Goal: Information Seeking & Learning: Learn about a topic

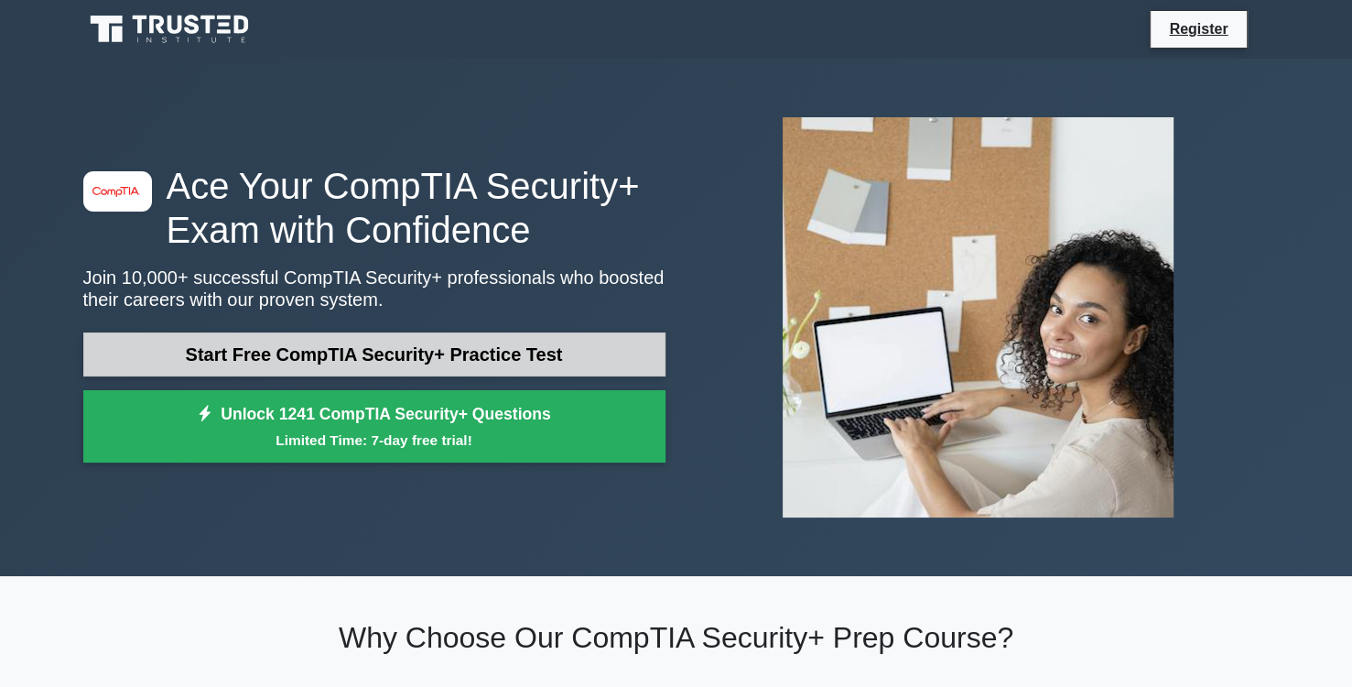
click at [202, 358] on link "Start Free CompTIA Security+ Practice Test" at bounding box center [374, 354] width 582 height 44
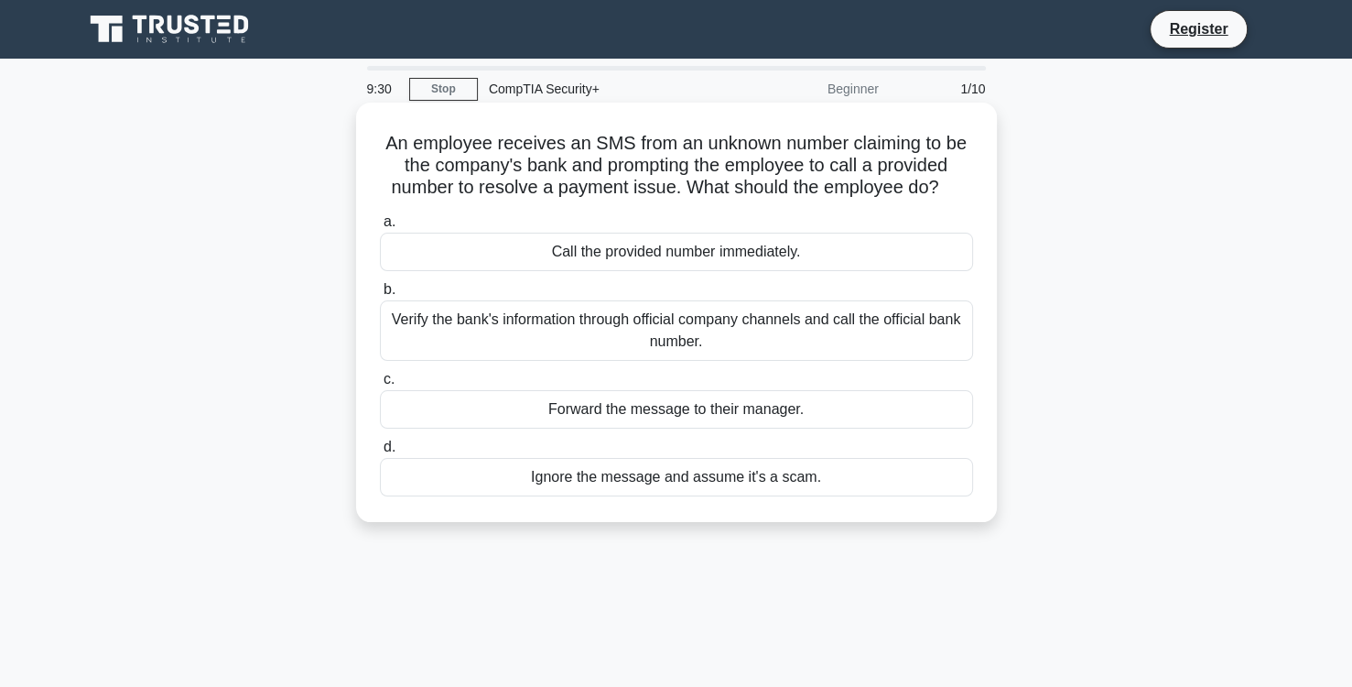
click at [567, 324] on div "Verify the bank's information through official company channels and call the of…" at bounding box center [676, 330] width 593 height 60
click at [380, 296] on input "b. Verify the bank's information through official company channels and call the…" at bounding box center [380, 290] width 0 height 12
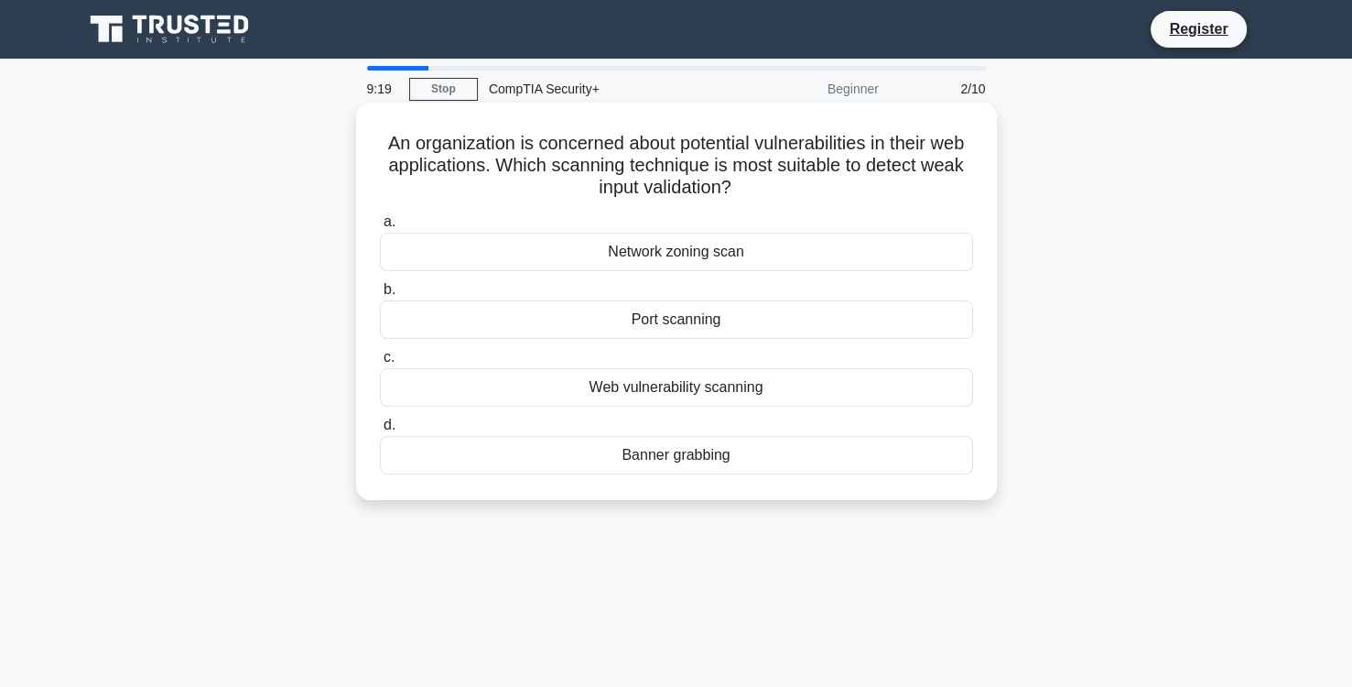
click at [662, 258] on div "Network zoning scan" at bounding box center [676, 252] width 593 height 38
click at [380, 228] on input "a. Network zoning scan" at bounding box center [380, 222] width 0 height 12
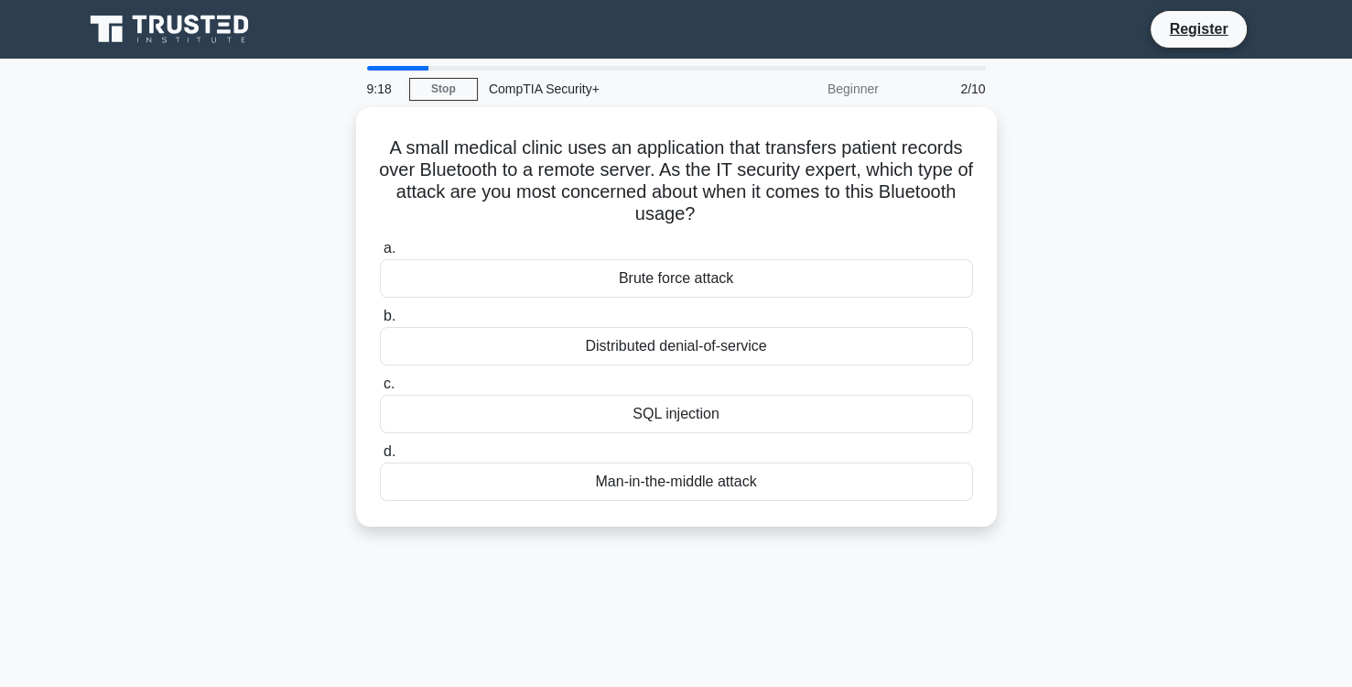
click at [662, 259] on div "Brute force attack" at bounding box center [676, 278] width 593 height 38
click at [380, 255] on input "a. Brute force attack" at bounding box center [380, 249] width 0 height 12
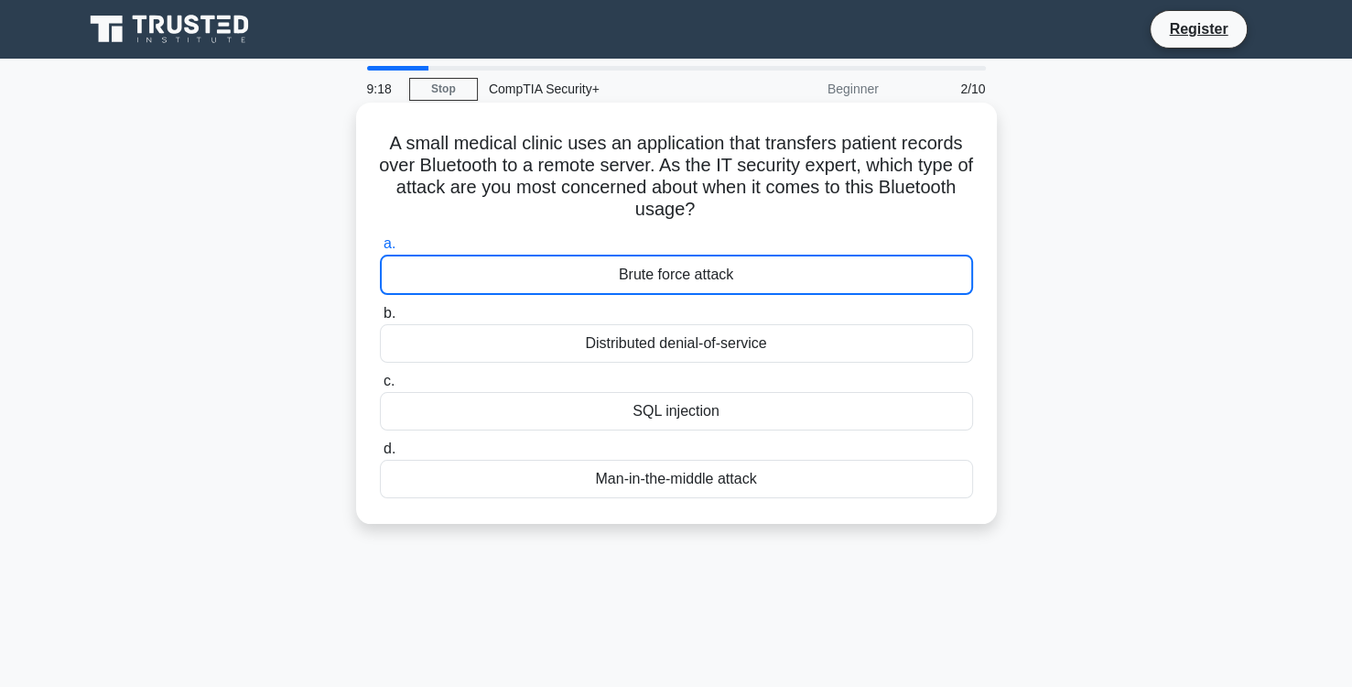
click at [662, 258] on div "Brute force attack" at bounding box center [676, 275] width 593 height 40
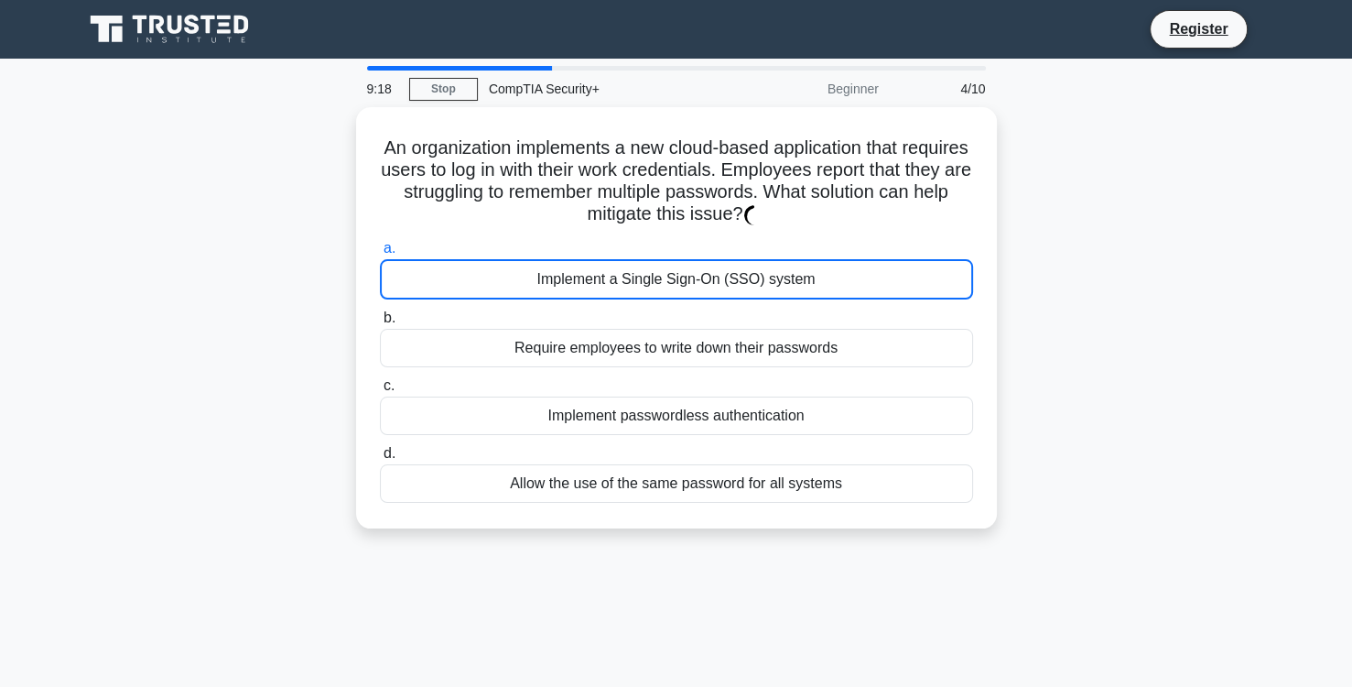
click at [662, 259] on div "Implement a Single Sign-On (SSO) system" at bounding box center [676, 279] width 593 height 40
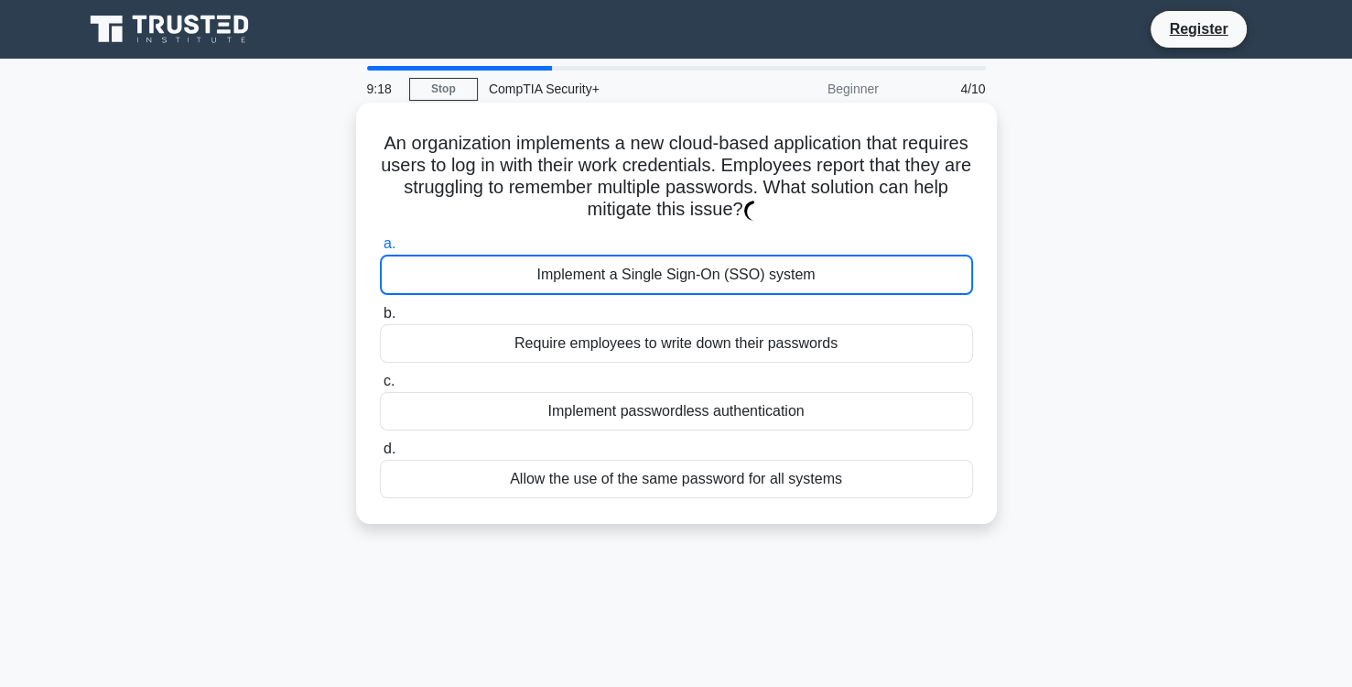
click at [662, 258] on div "Implement a Single Sign-On (SSO) system" at bounding box center [676, 275] width 593 height 40
click at [380, 250] on input "a. Implement a Single Sign-On (SSO) system" at bounding box center [380, 244] width 0 height 12
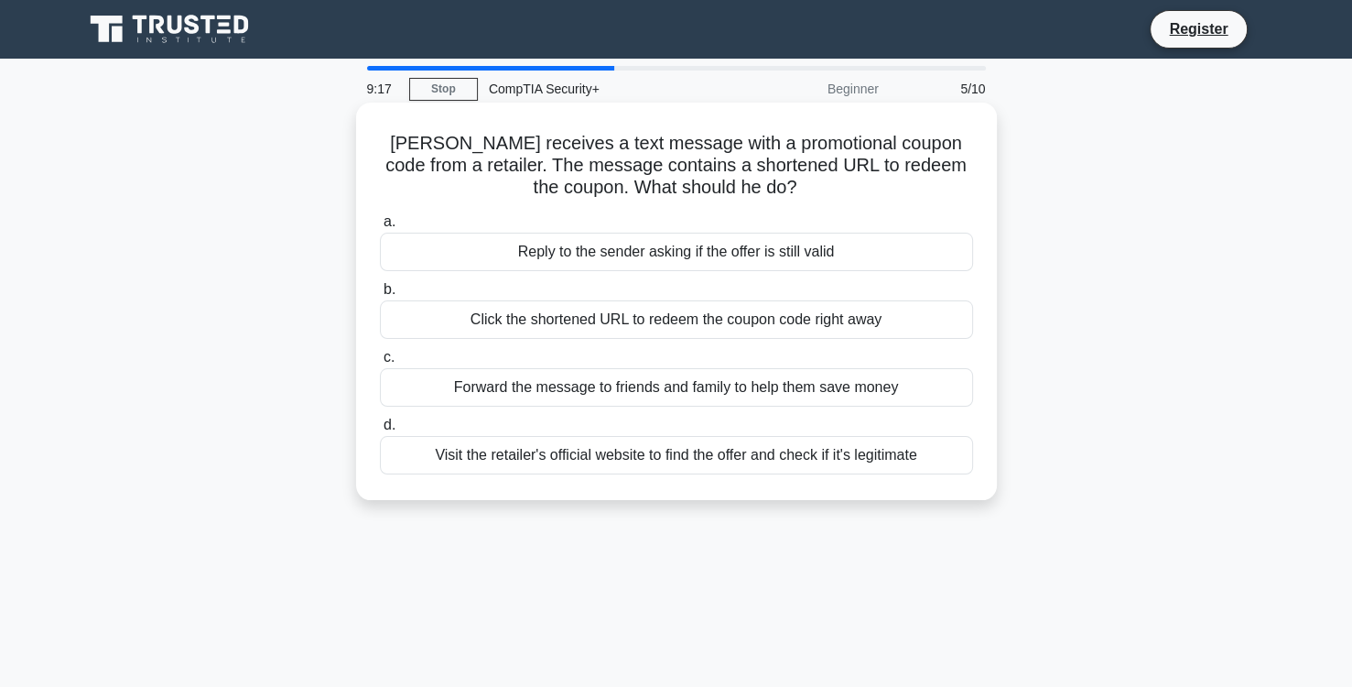
click at [689, 262] on div "Reply to the sender asking if the offer is still valid" at bounding box center [676, 252] width 593 height 38
click at [380, 228] on input "a. Reply to the sender asking if the offer is still valid" at bounding box center [380, 222] width 0 height 12
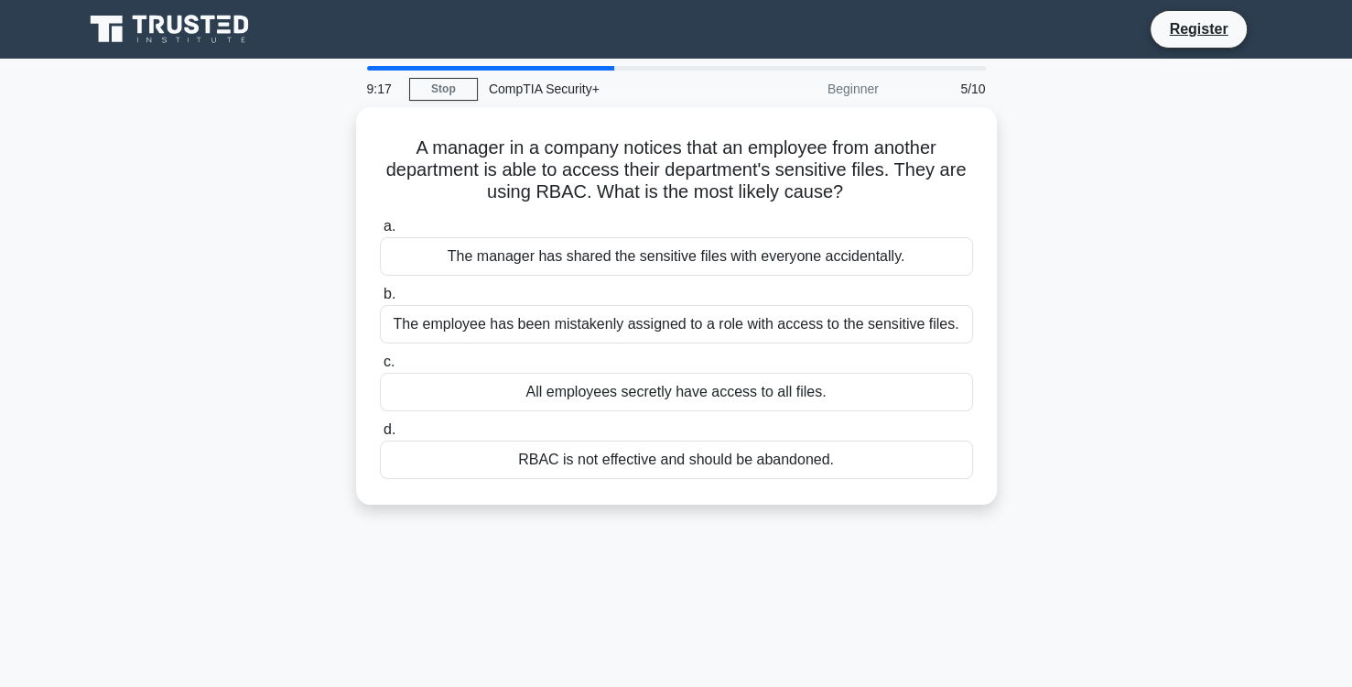
click at [689, 262] on div "The manager has shared the sensitive files with everyone accidentally." at bounding box center [676, 256] width 593 height 38
click at [380, 233] on input "a. The manager has shared the sensitive files with everyone accidentally." at bounding box center [380, 227] width 0 height 12
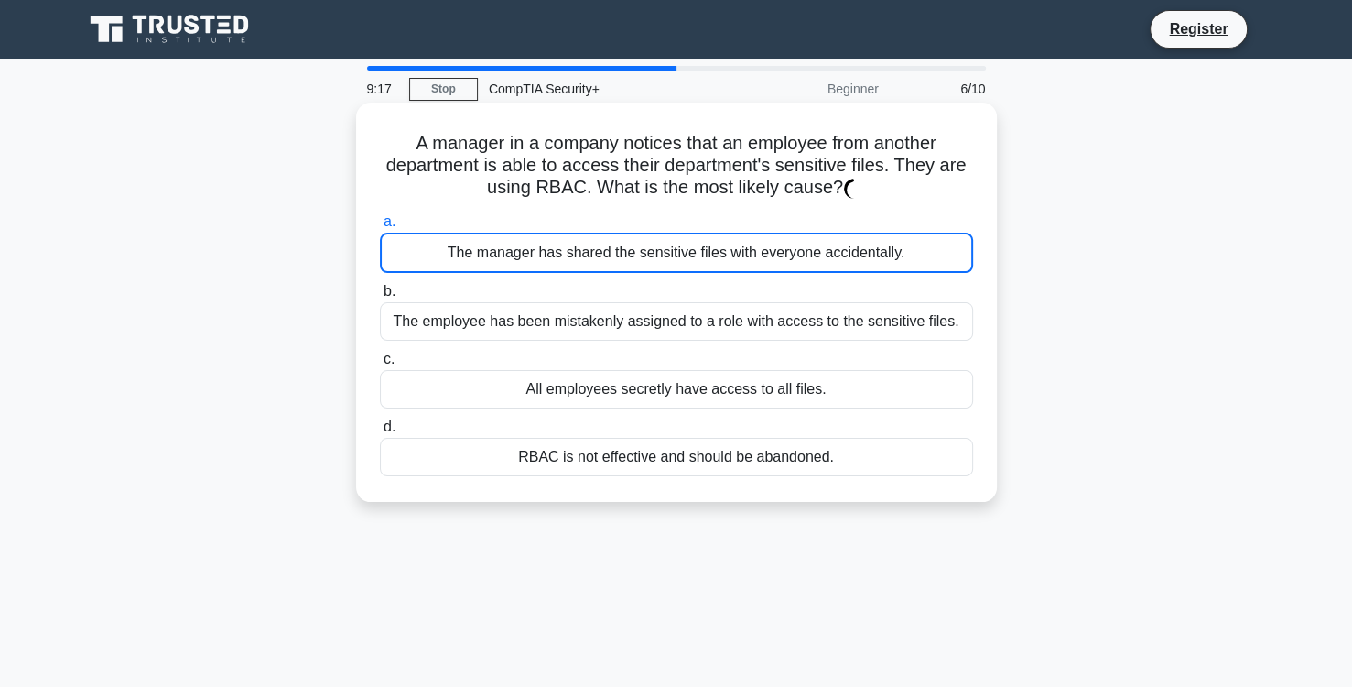
click at [689, 262] on div "The manager has shared the sensitive files with everyone accidentally." at bounding box center [676, 253] width 593 height 40
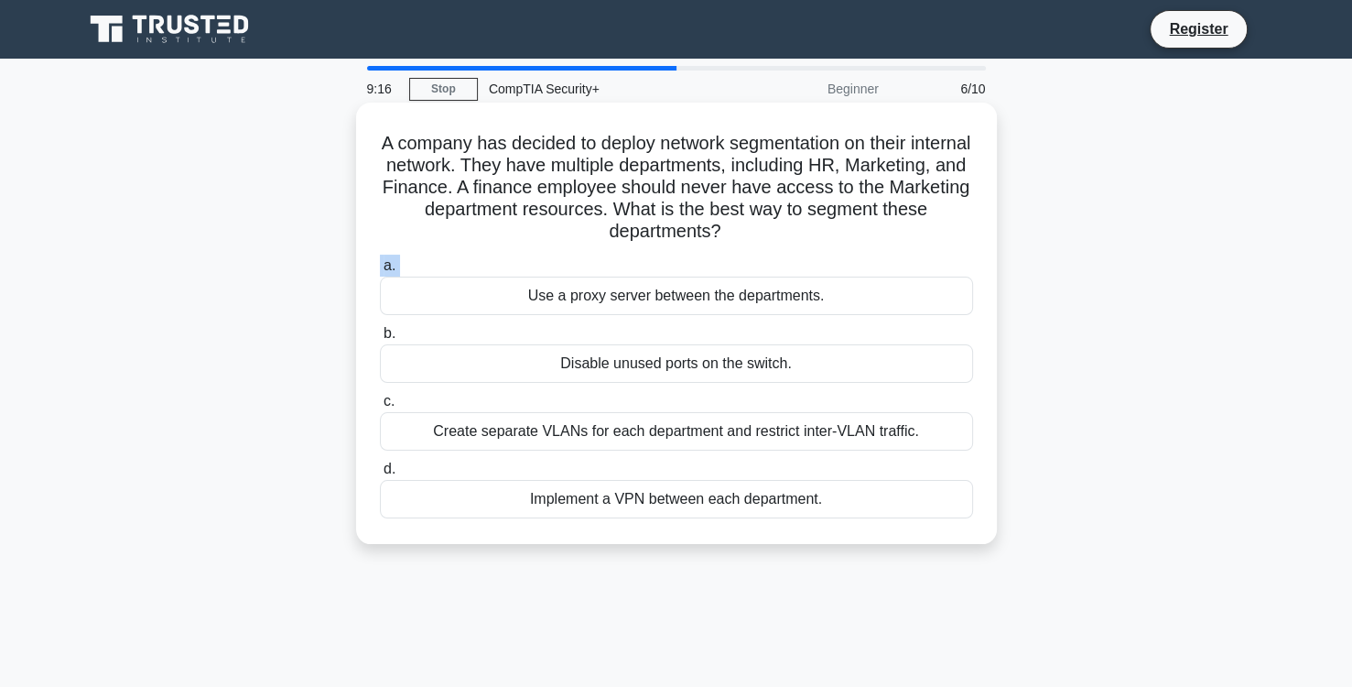
click at [689, 262] on label "a. Use a proxy server between the departments." at bounding box center [676, 285] width 593 height 60
click at [380, 262] on input "a. Use a proxy server between the departments." at bounding box center [380, 266] width 0 height 12
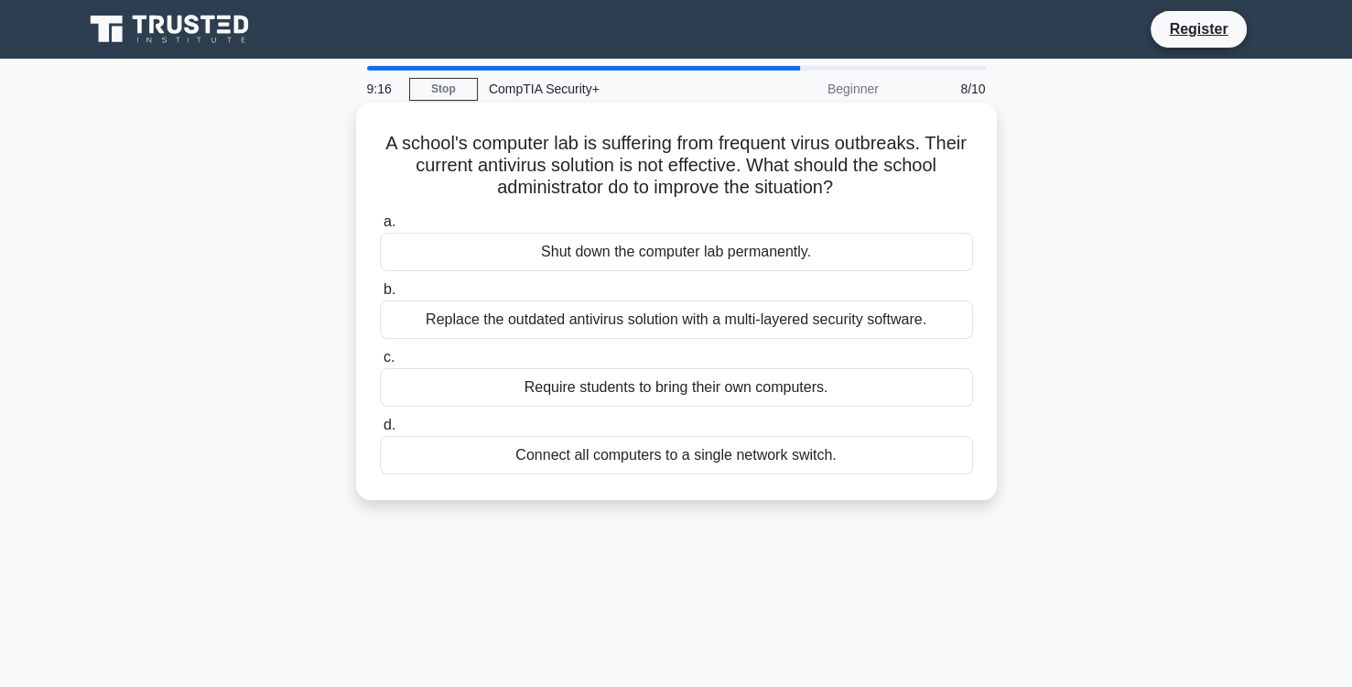
click at [689, 262] on div "Shut down the computer lab permanently." at bounding box center [676, 252] width 593 height 38
click at [380, 228] on input "a. Shut down the computer lab permanently." at bounding box center [380, 222] width 0 height 12
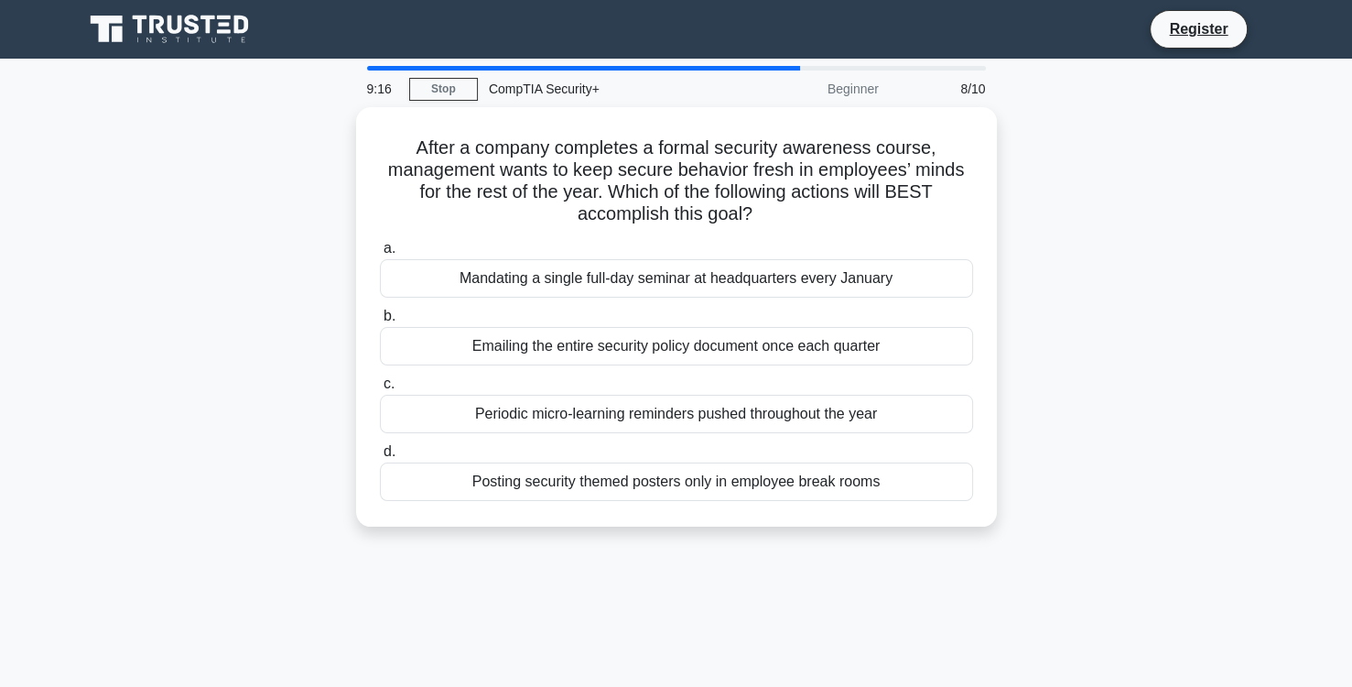
click at [689, 262] on div "Mandating a single full-day seminar at headquarters every January" at bounding box center [676, 278] width 593 height 38
click at [380, 255] on input "a. Mandating a single full-day seminar at headquarters every January" at bounding box center [380, 249] width 0 height 12
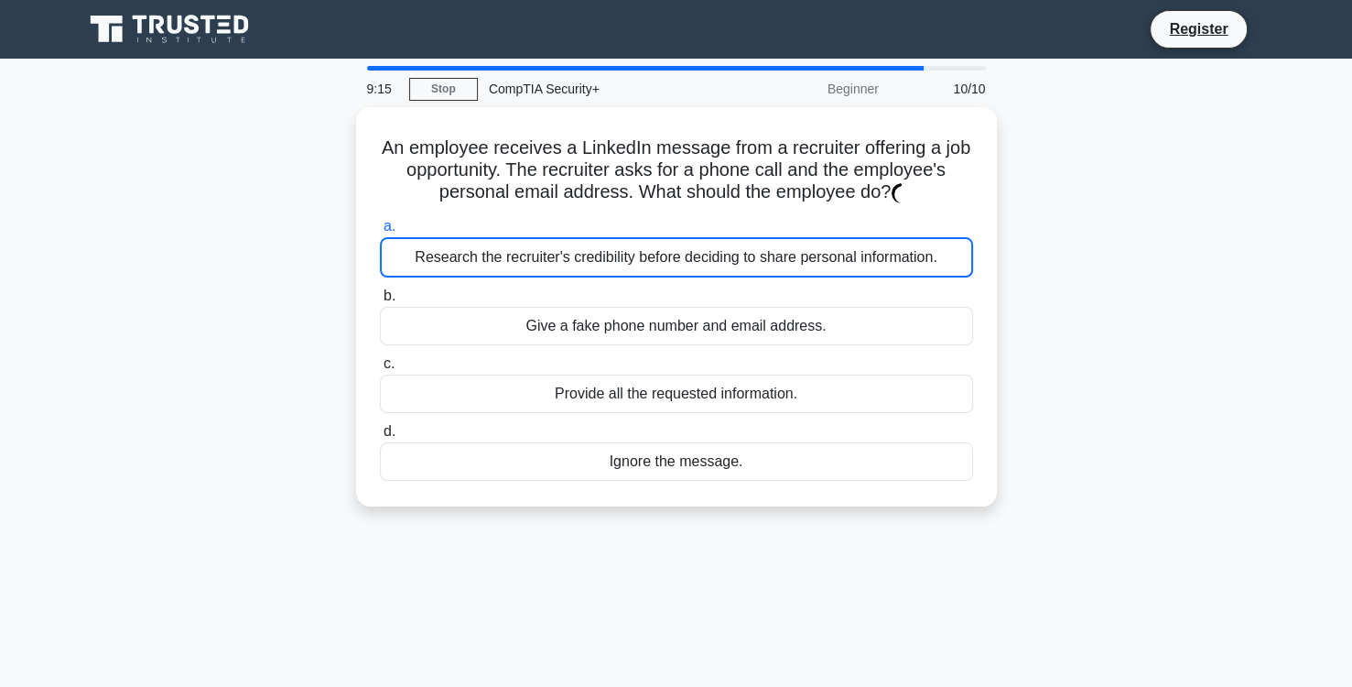
click at [689, 262] on div "Research the recruiter's credibility before deciding to share personal informat…" at bounding box center [676, 257] width 593 height 40
click at [380, 233] on input "a. Research the recruiter's credibility before deciding to share personal infor…" at bounding box center [380, 227] width 0 height 12
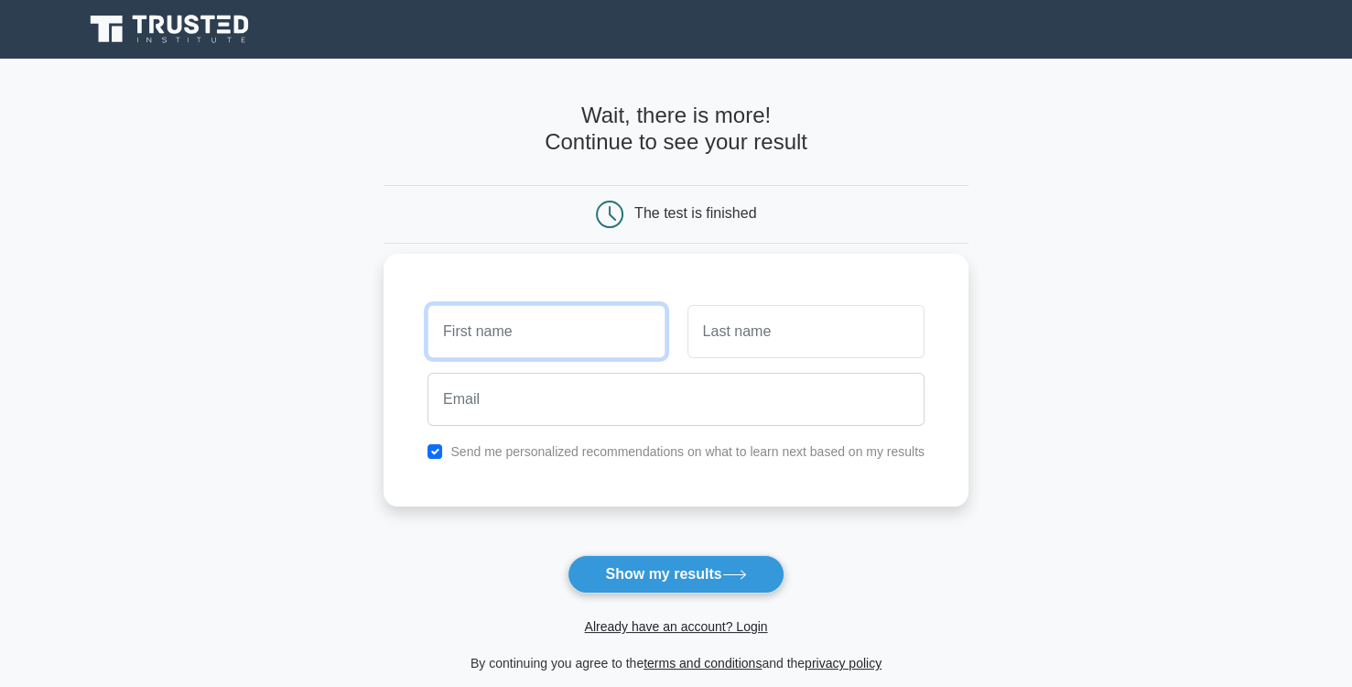
click at [552, 335] on input "text" at bounding box center [546, 331] width 237 height 53
type input "B"
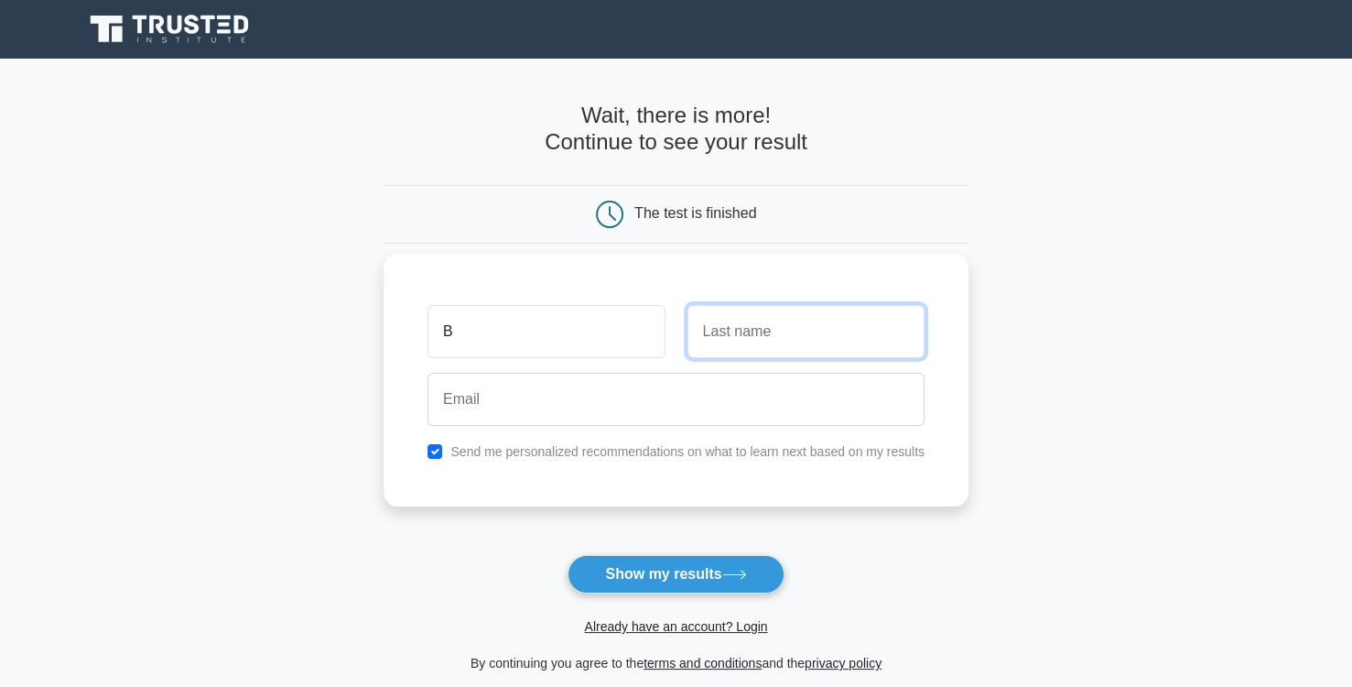
click at [769, 335] on input "text" at bounding box center [806, 331] width 237 height 53
type input "D"
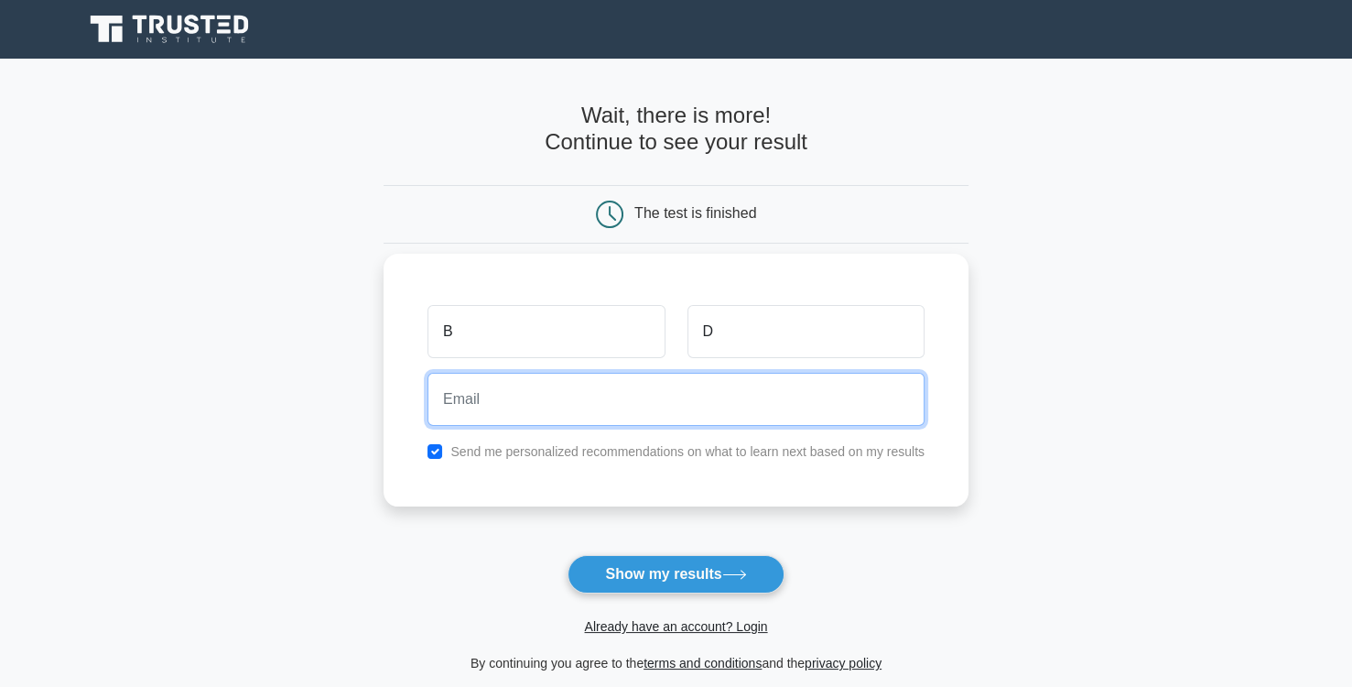
click at [607, 412] on input "email" at bounding box center [676, 399] width 497 height 53
type input "[EMAIL_ADDRESS][DOMAIN_NAME]"
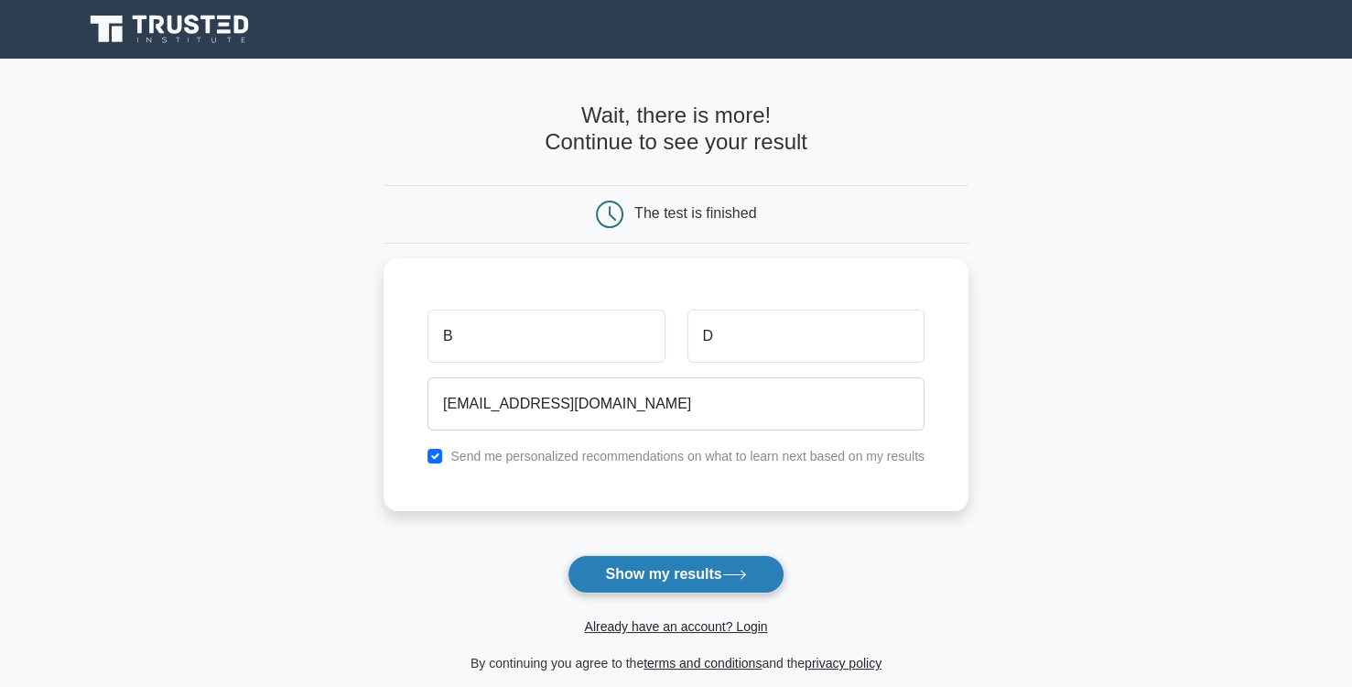
click at [707, 563] on button "Show my results" at bounding box center [676, 574] width 216 height 38
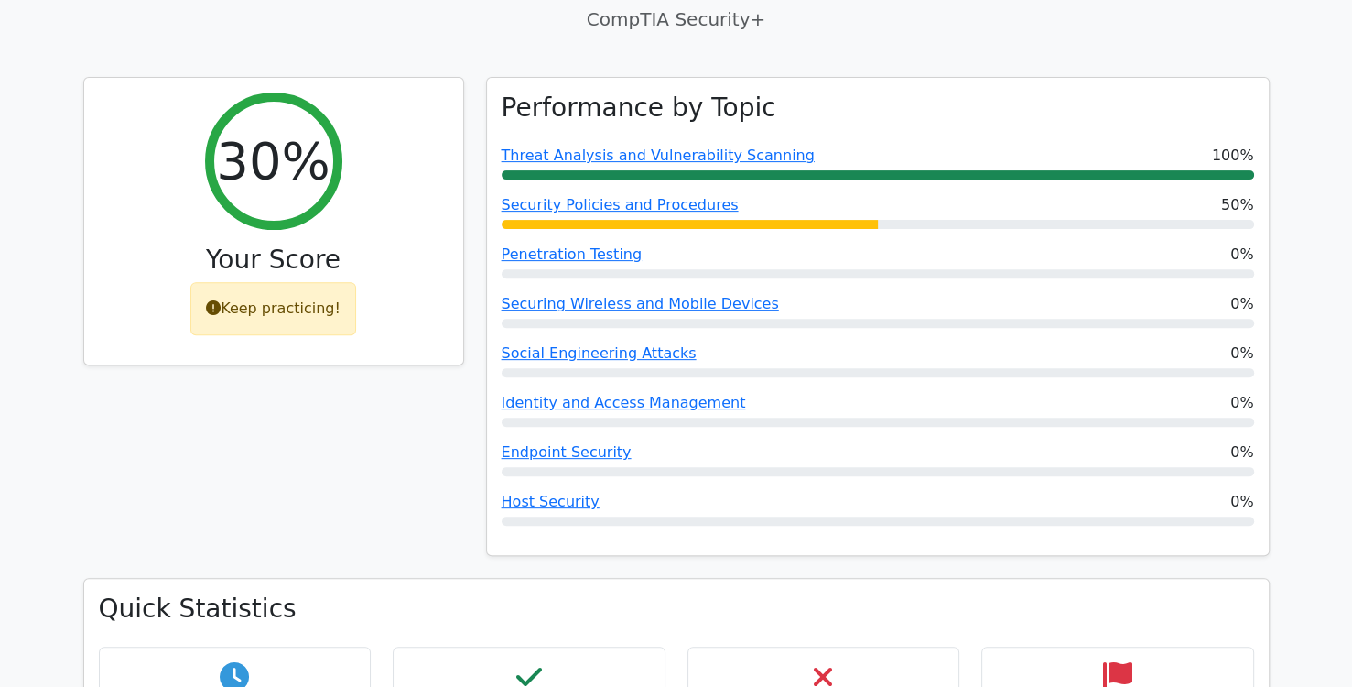
scroll to position [589, 0]
